Goal: Task Accomplishment & Management: Use online tool/utility

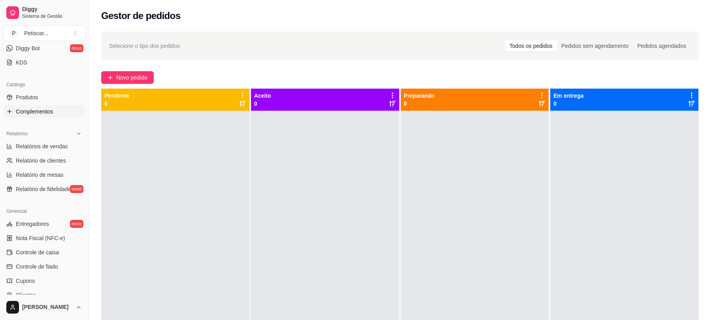
scroll to position [164, 0]
click at [53, 250] on span "Controle de caixa" at bounding box center [37, 249] width 43 height 8
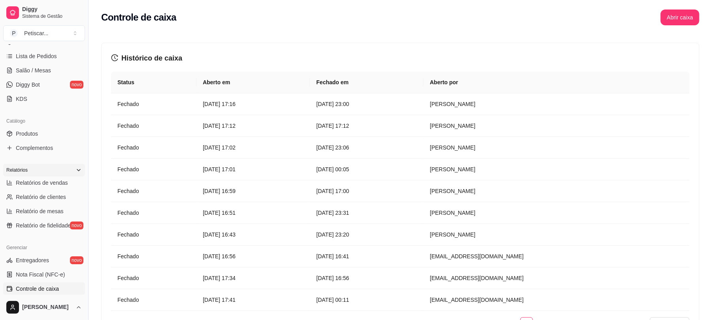
scroll to position [125, 0]
click at [43, 55] on span "Lista de Pedidos" at bounding box center [36, 57] width 41 height 8
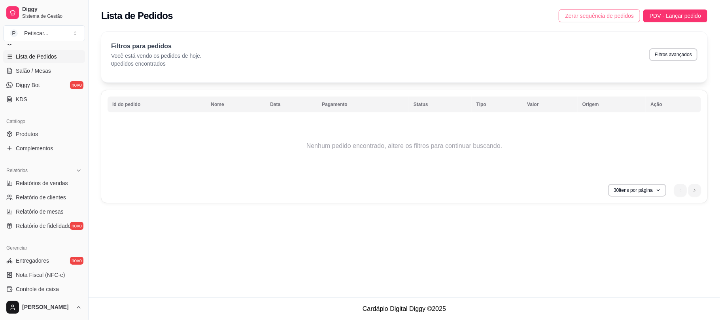
click at [628, 14] on span "Zerar sequência de pedidos" at bounding box center [599, 15] width 69 height 9
click at [40, 287] on span "Controle de caixa" at bounding box center [37, 289] width 43 height 8
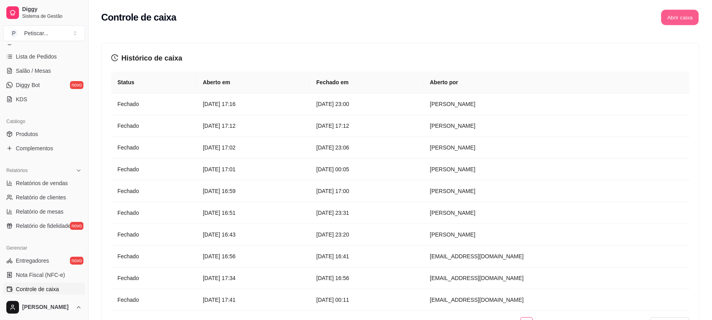
click at [691, 20] on button "Abrir caixa" at bounding box center [680, 17] width 38 height 15
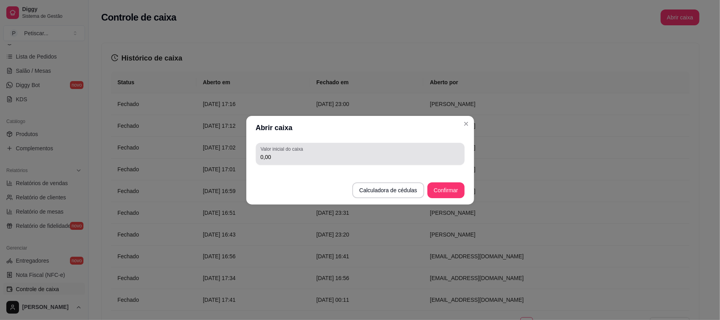
click at [312, 151] on div "0,00" at bounding box center [359, 154] width 199 height 16
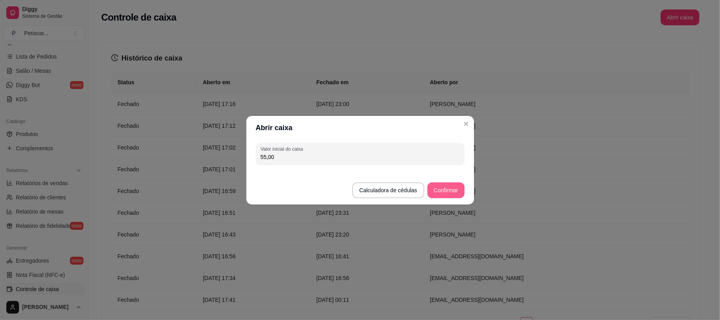
type input "55,00"
click at [450, 188] on button "Confirmar" at bounding box center [446, 189] width 36 height 15
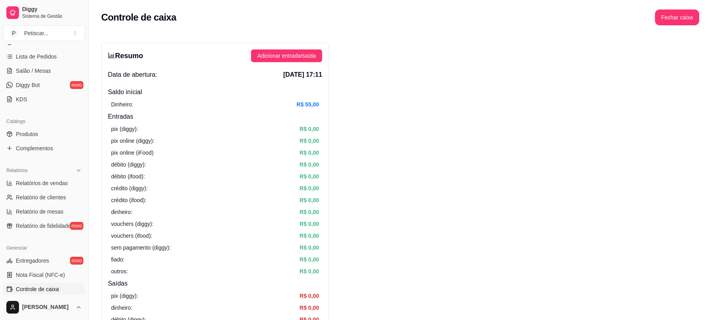
click at [21, 107] on div "Dia a dia Pedidos balcão (PDV) Gestor de Pedidos Lista de Pedidos Salão / Mesas…" at bounding box center [44, 57] width 88 height 103
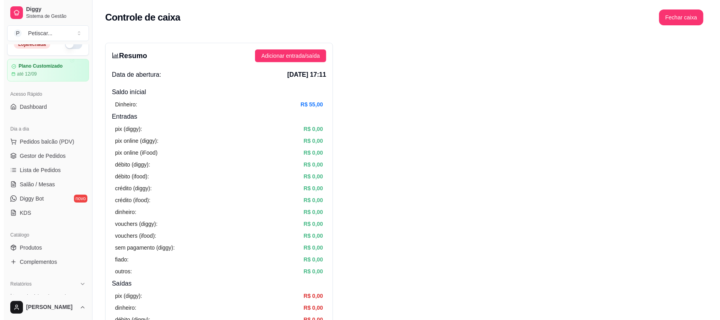
scroll to position [11, 0]
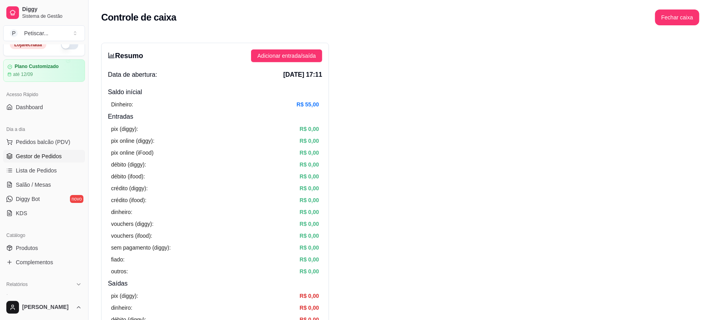
click at [46, 162] on link "Gestor de Pedidos" at bounding box center [44, 156] width 82 height 13
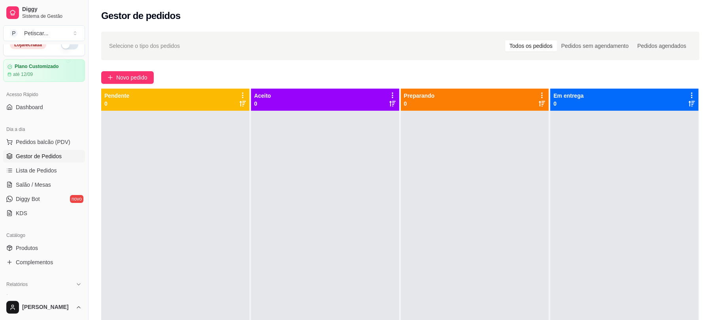
click at [61, 45] on button "button" at bounding box center [69, 44] width 17 height 9
click at [138, 73] on span "Novo pedido" at bounding box center [131, 77] width 31 height 9
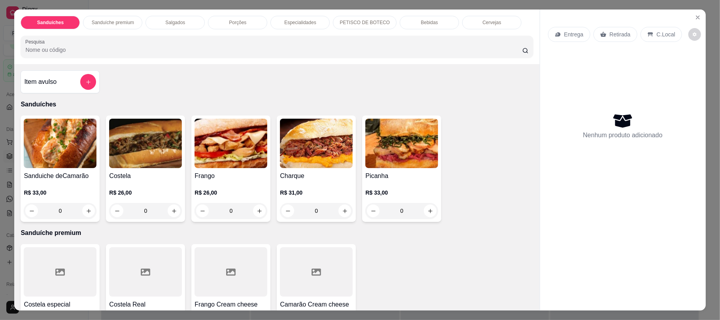
click at [171, 214] on div "0" at bounding box center [145, 211] width 73 height 16
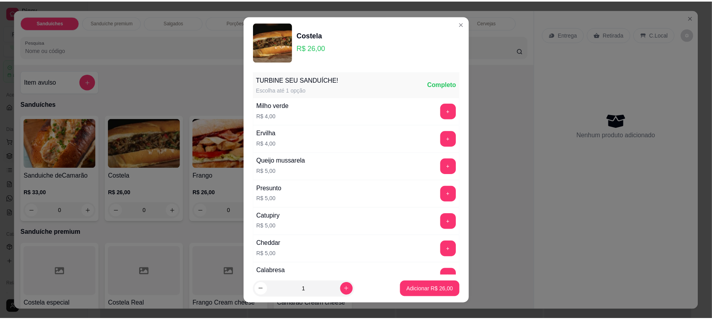
scroll to position [105, 0]
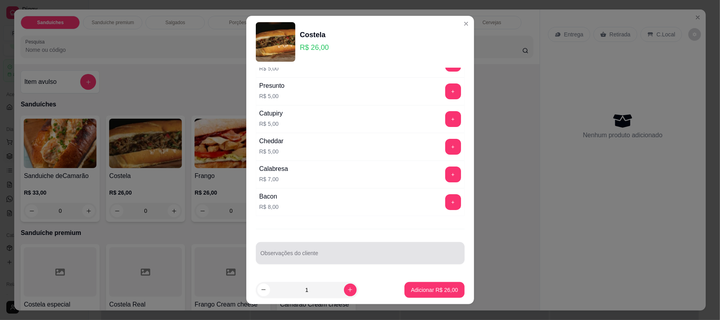
click at [375, 244] on div "Observações do cliente" at bounding box center [360, 253] width 209 height 22
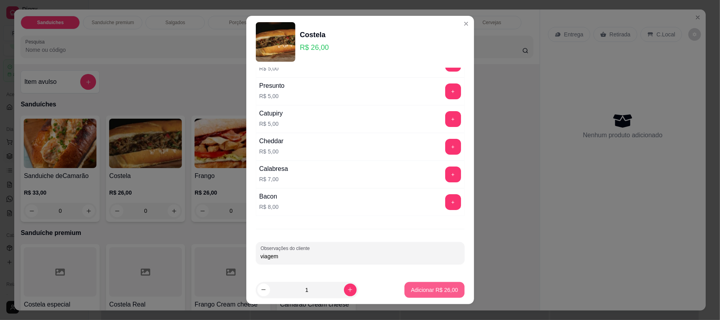
type input "viagem"
click at [422, 296] on button "Adicionar R$ 26,00" at bounding box center [434, 289] width 58 height 15
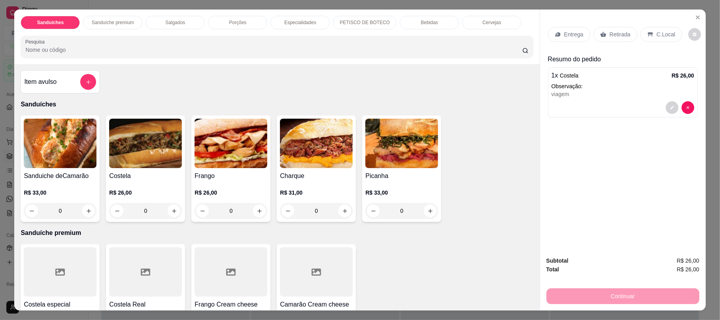
click at [604, 33] on div "Retirada" at bounding box center [615, 34] width 44 height 15
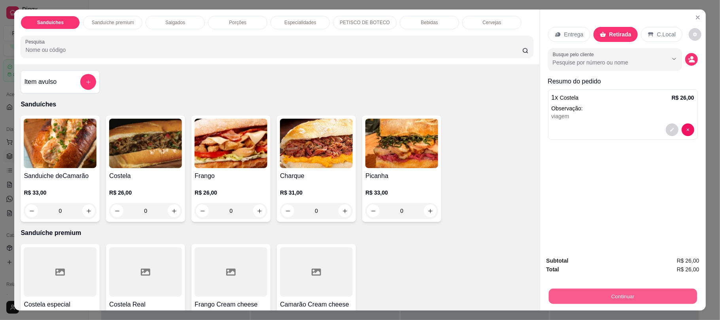
click at [590, 298] on button "Continuar" at bounding box center [622, 295] width 148 height 15
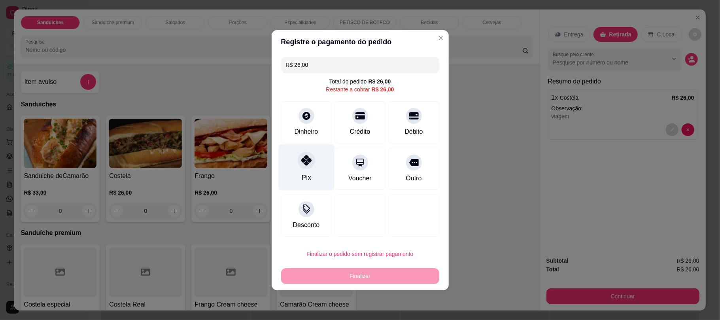
click at [309, 164] on icon at bounding box center [306, 160] width 10 height 10
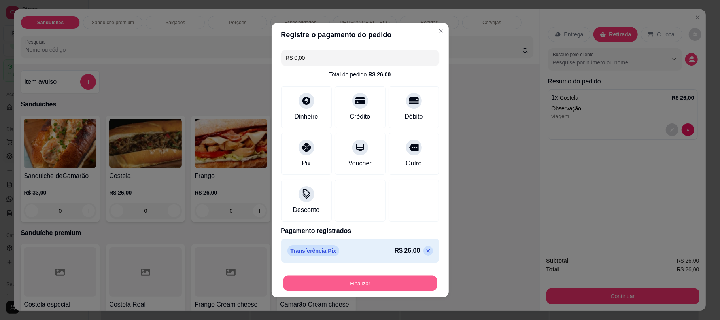
click at [331, 277] on button "Finalizar" at bounding box center [359, 282] width 153 height 15
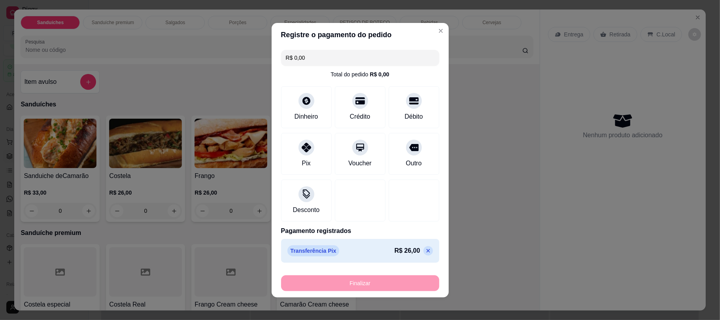
type input "-R$ 26,00"
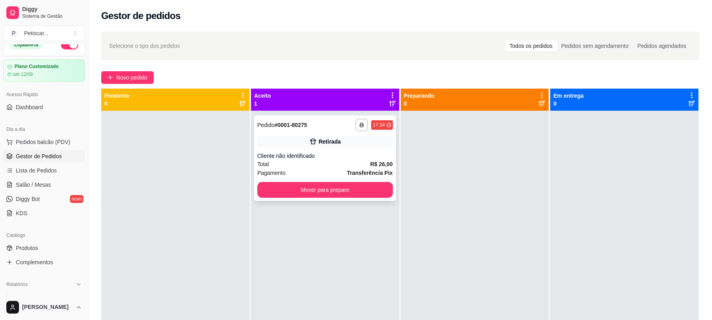
click at [329, 119] on div "**********" at bounding box center [325, 125] width 136 height 13
click at [375, 197] on button "Mover para preparo" at bounding box center [324, 189] width 131 height 15
